Goal: Check status: Check status

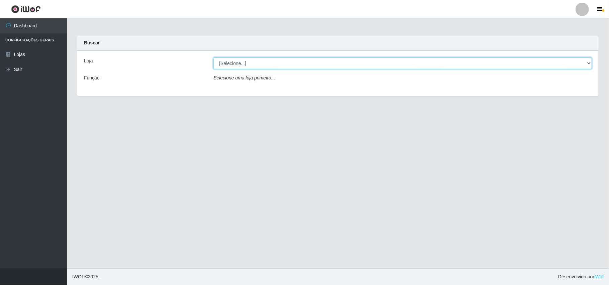
click at [244, 67] on select "[Selecione...] Bemais Supermercados - B11 Manaíra" at bounding box center [402, 63] width 378 height 12
select select "409"
click at [213, 57] on select "[Selecione...] Bemais Supermercados - B11 Manaíra" at bounding box center [402, 63] width 378 height 12
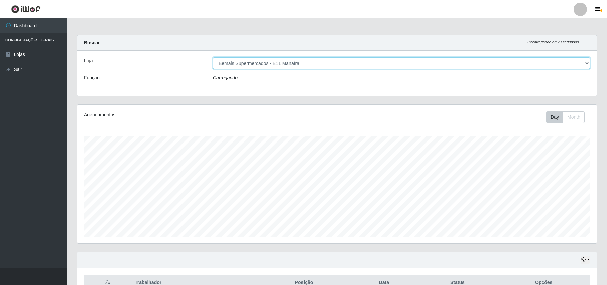
scroll to position [334076, 333696]
click at [582, 264] on icon "button" at bounding box center [583, 262] width 5 height 5
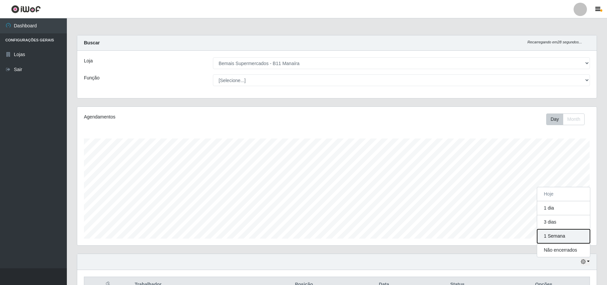
click at [568, 238] on button "1 Semana" at bounding box center [563, 237] width 53 height 14
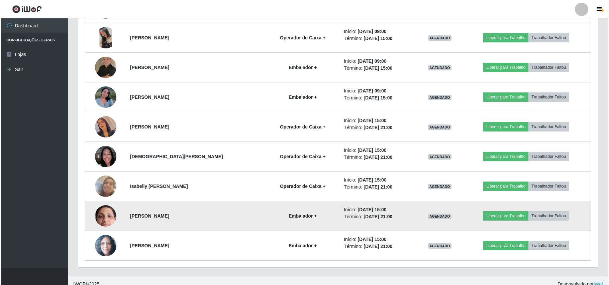
scroll to position [339, 0]
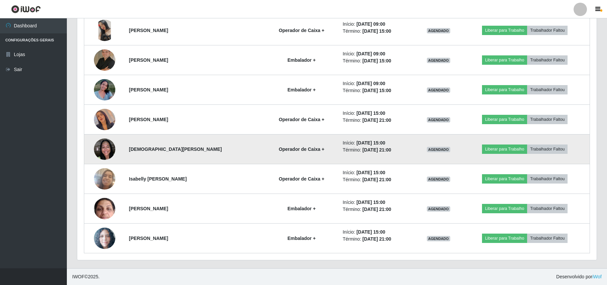
click at [110, 150] on img at bounding box center [104, 149] width 21 height 28
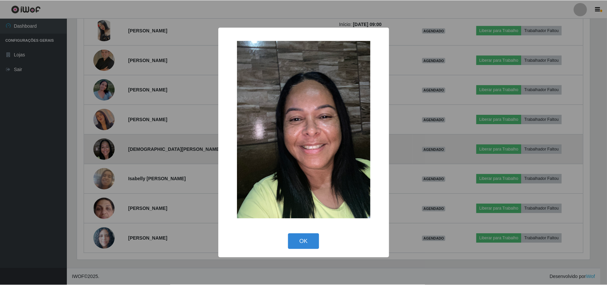
scroll to position [139, 514]
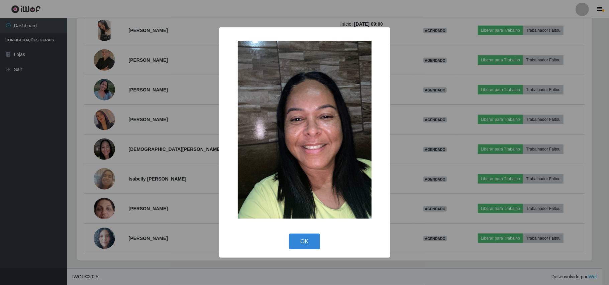
click at [109, 150] on div "× OK Cancel" at bounding box center [304, 142] width 609 height 285
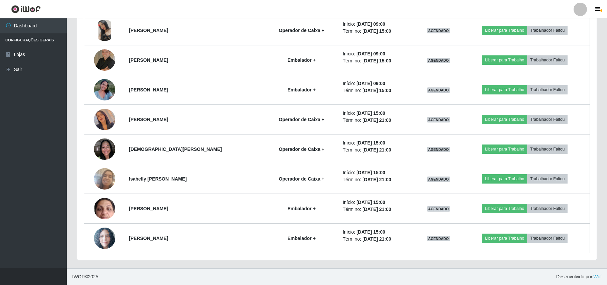
scroll to position [139, 519]
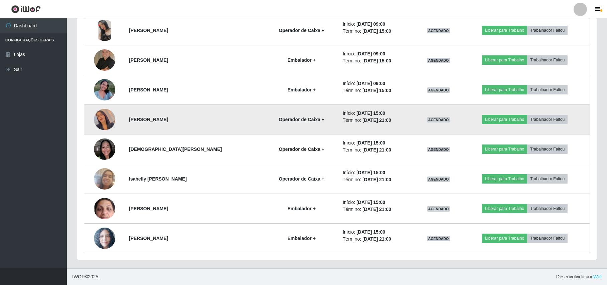
click at [102, 116] on img at bounding box center [104, 120] width 21 height 38
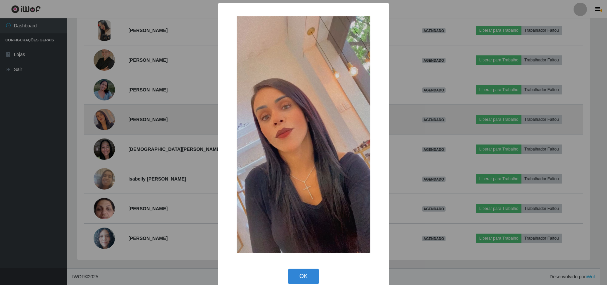
scroll to position [139, 514]
click at [102, 116] on div "× OK Cancel" at bounding box center [304, 142] width 609 height 285
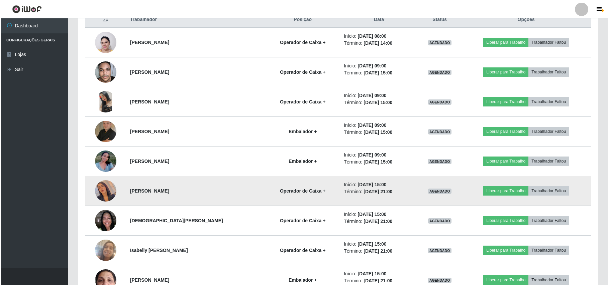
scroll to position [250, 0]
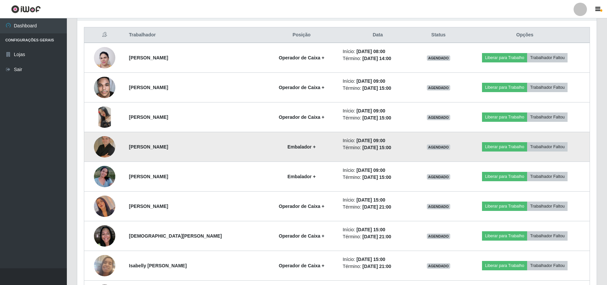
click at [102, 150] on img at bounding box center [104, 146] width 21 height 21
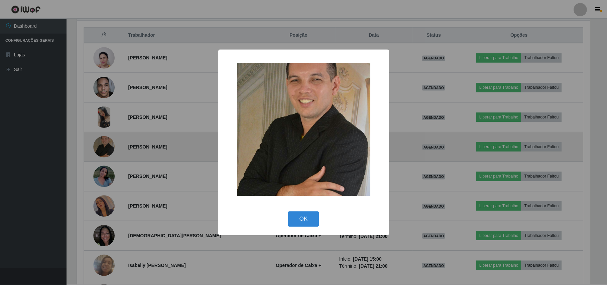
scroll to position [139, 514]
click at [102, 150] on div "× OK Cancel" at bounding box center [304, 142] width 609 height 285
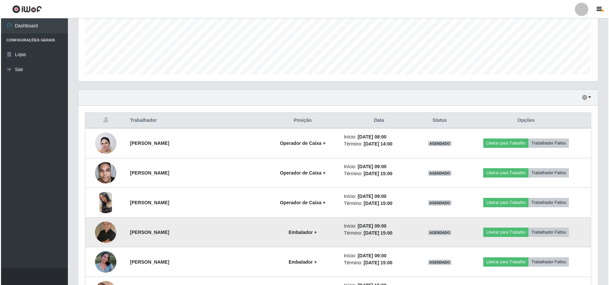
scroll to position [161, 0]
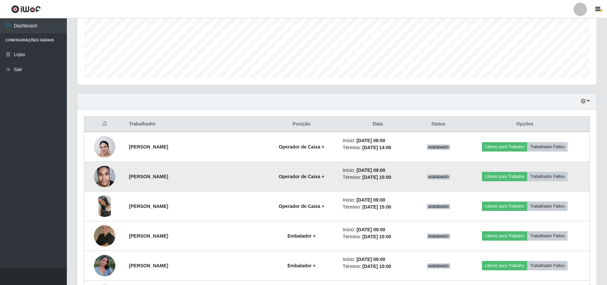
click at [106, 166] on td at bounding box center [104, 177] width 41 height 30
click at [106, 168] on img at bounding box center [104, 176] width 21 height 28
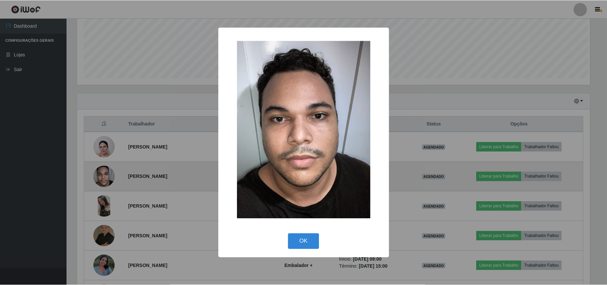
scroll to position [139, 514]
click at [106, 168] on div "× OK Cancel" at bounding box center [304, 142] width 609 height 285
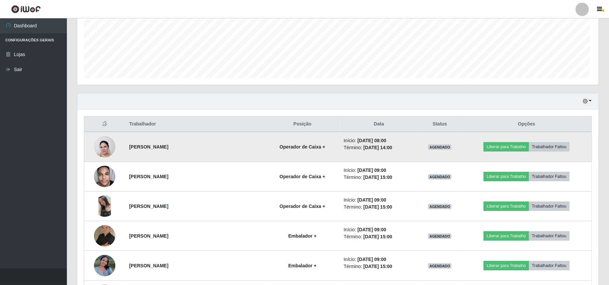
scroll to position [139, 519]
click at [103, 147] on img at bounding box center [104, 147] width 21 height 29
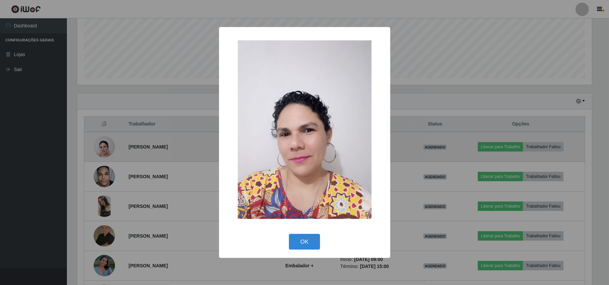
click at [103, 147] on div "× OK Cancel" at bounding box center [304, 142] width 609 height 285
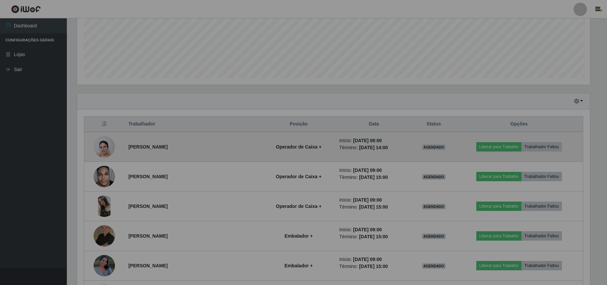
scroll to position [139, 519]
